Goal: Transaction & Acquisition: Purchase product/service

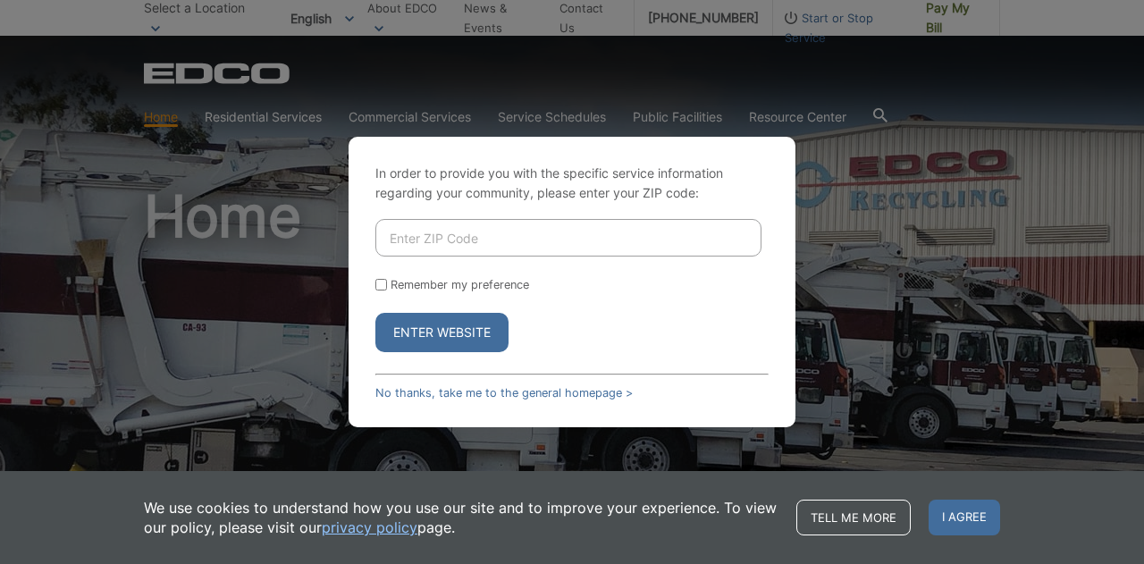
click at [423, 219] on input "Enter ZIP Code" at bounding box center [568, 238] width 386 height 38
type input "92029"
click at [380, 280] on input "Remember my preference" at bounding box center [381, 285] width 12 height 12
checkbox input "true"
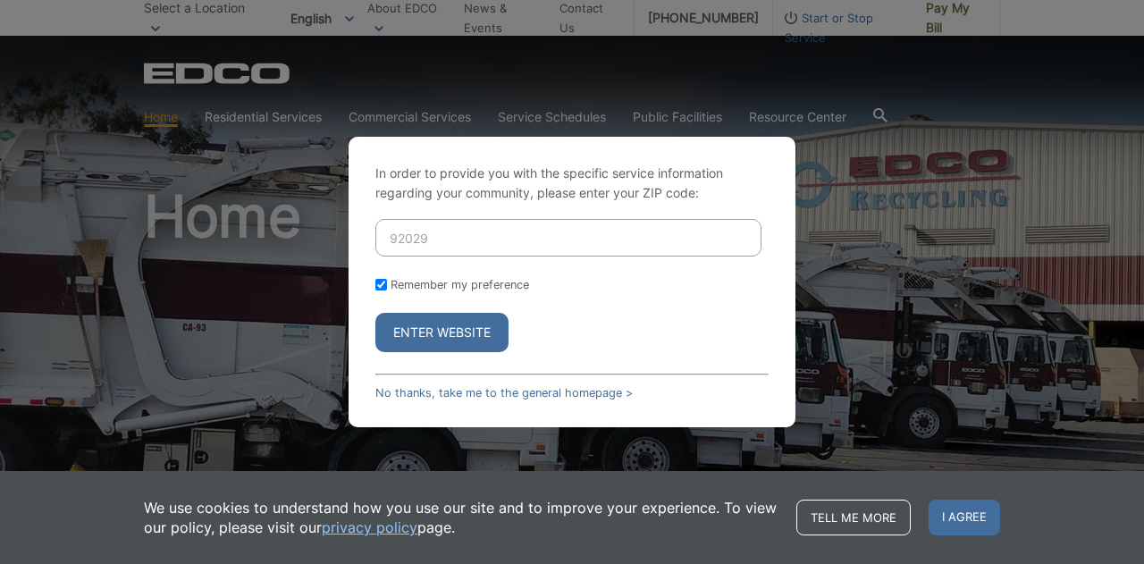
click at [408, 340] on button "Enter Website" at bounding box center [441, 332] width 133 height 39
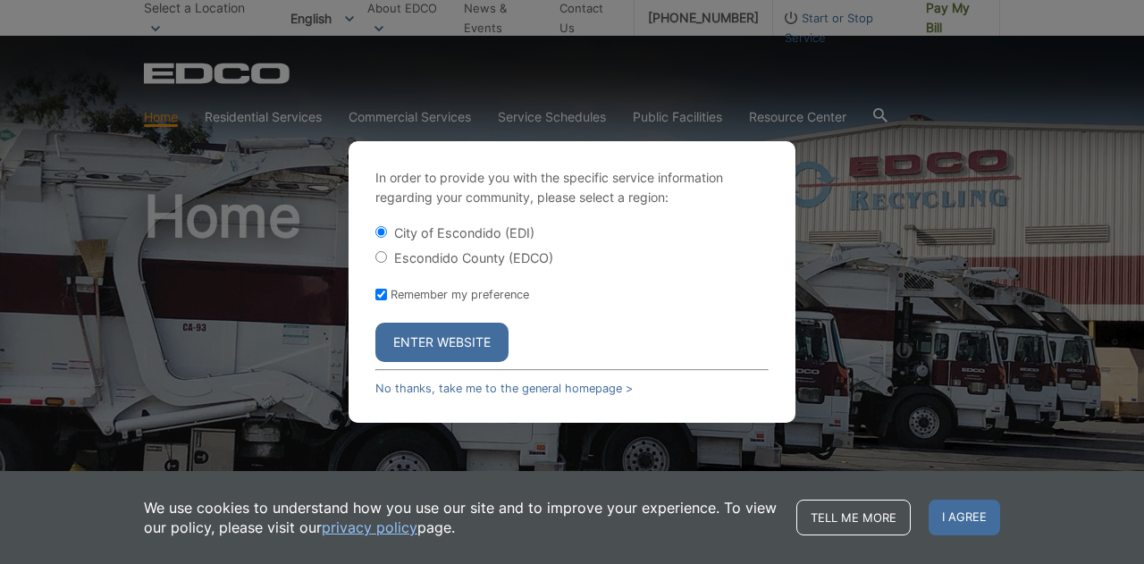
click at [381, 253] on input "Escondido County (EDCO)" at bounding box center [381, 257] width 12 height 12
radio input "true"
click at [417, 357] on button "Enter Website" at bounding box center [441, 342] width 133 height 39
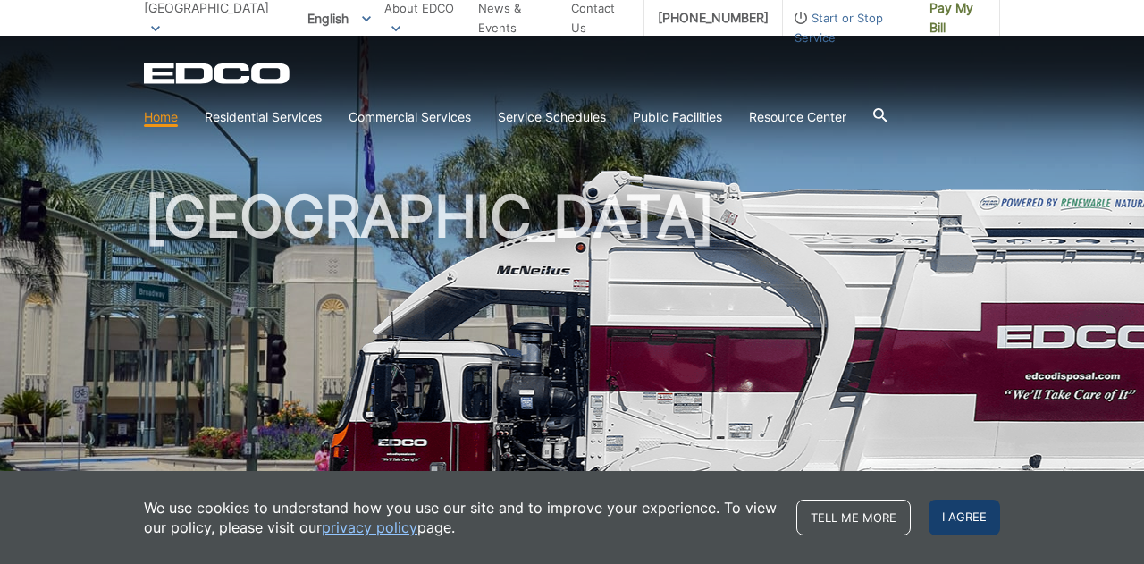
click at [961, 518] on span "I agree" at bounding box center [963, 517] width 71 height 36
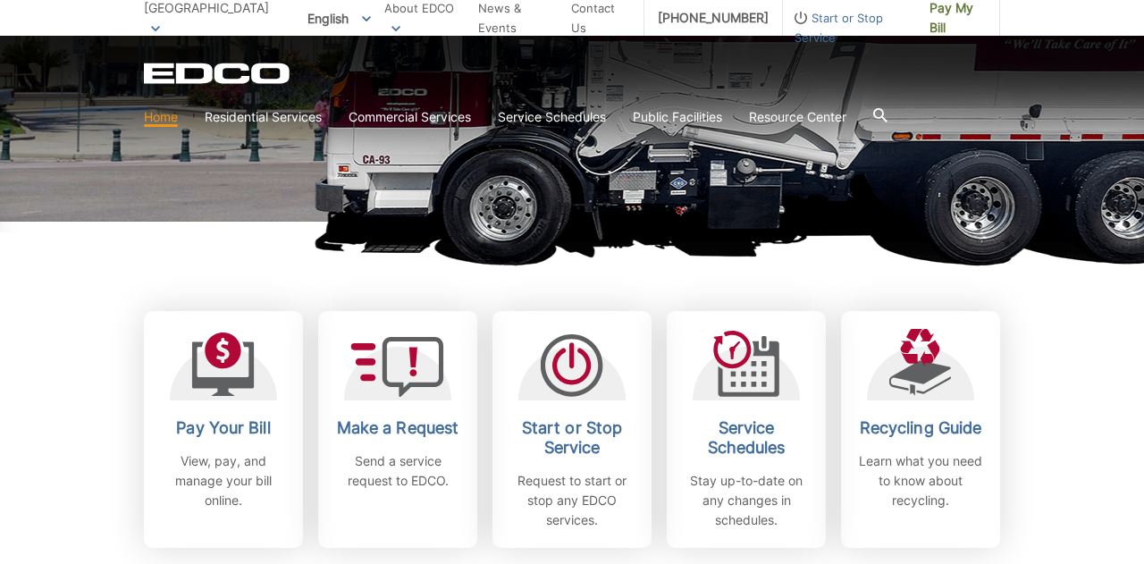
scroll to position [356, 0]
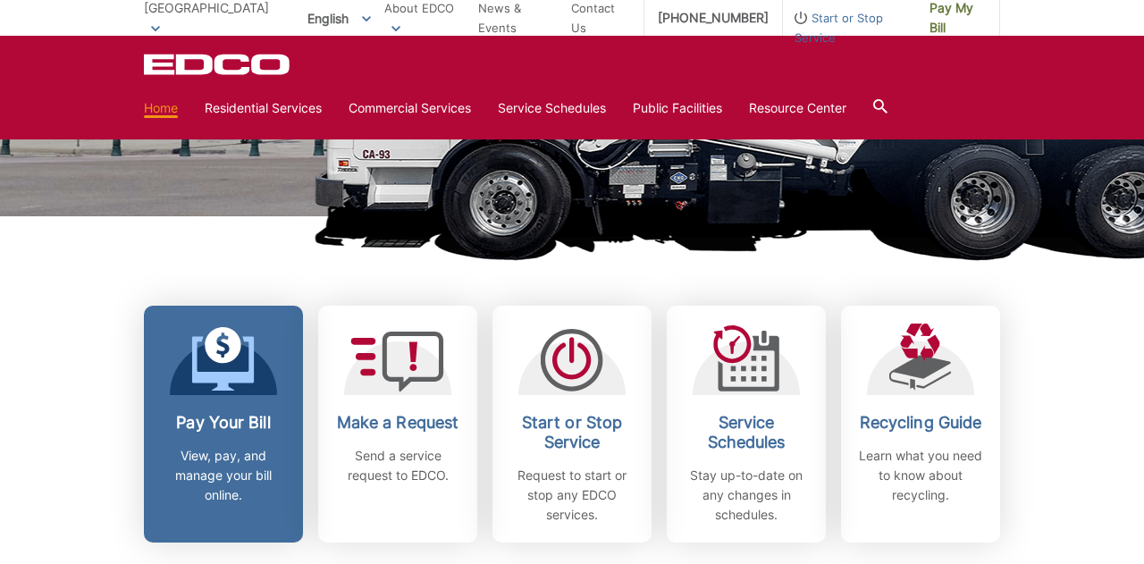
click at [187, 329] on div at bounding box center [223, 358] width 107 height 71
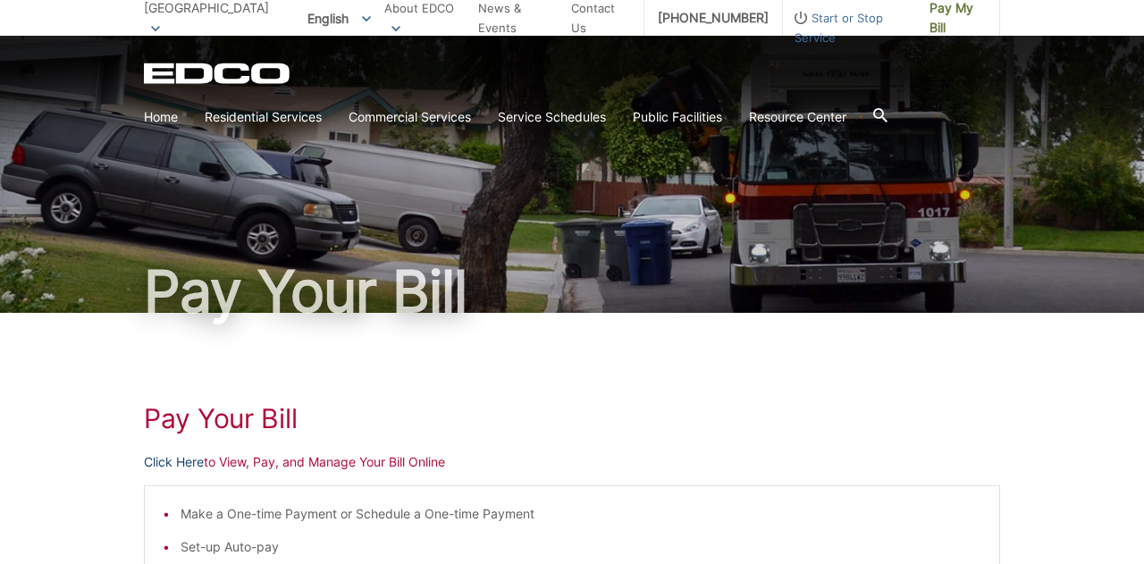
click at [160, 460] on link "Click Here" at bounding box center [174, 462] width 60 height 20
